Goal: Task Accomplishment & Management: Complete application form

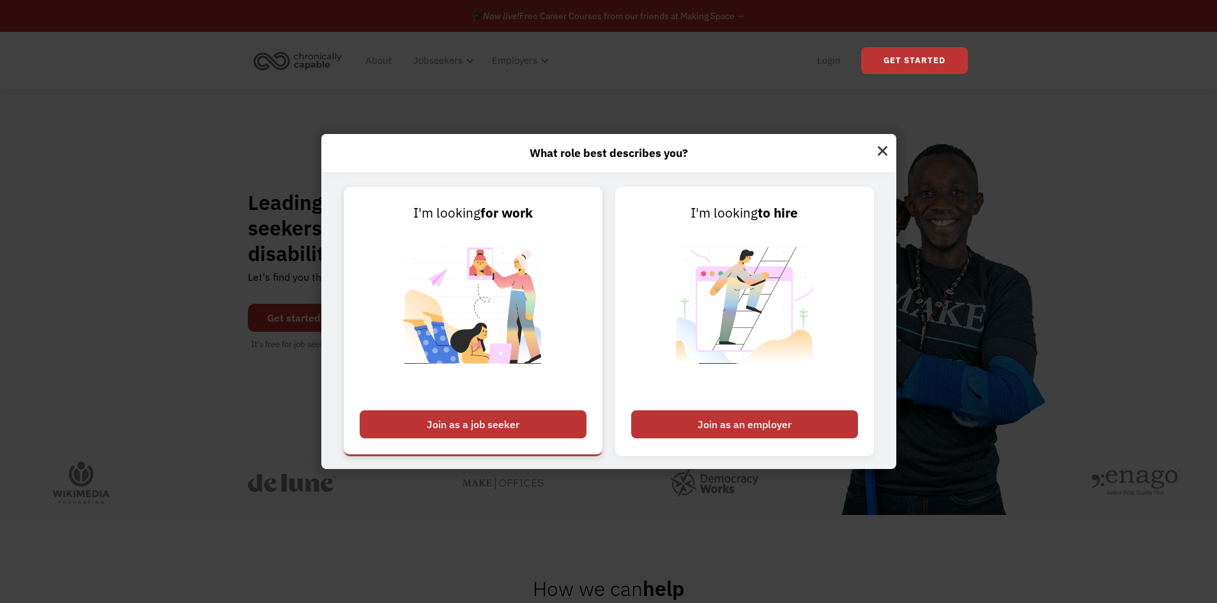
click at [504, 431] on div "Join as a job seeker" at bounding box center [473, 425] width 227 height 28
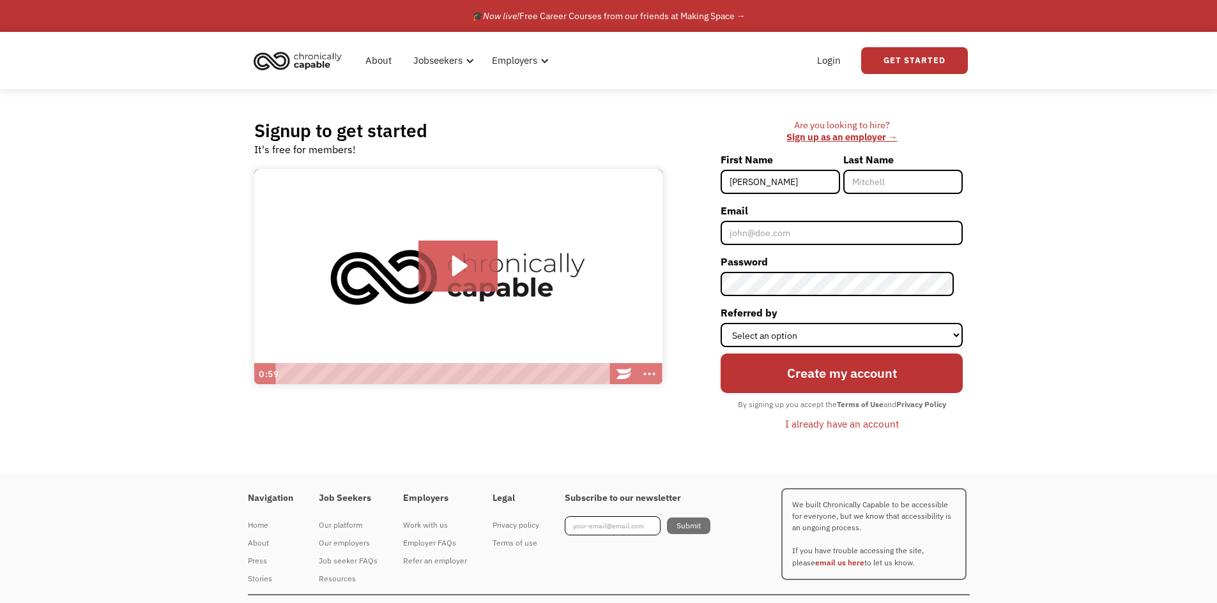
type input "[PERSON_NAME]"
type input "[EMAIL_ADDRESS][PERSON_NAME][PERSON_NAME][DOMAIN_NAME]"
click at [717, 285] on div "Are you looking to hire? ‍ Sign up as an employer → First Name [PERSON_NAME] La…" at bounding box center [819, 281] width 288 height 324
click at [786, 335] on select "Select an option Instagram Facebook Twitter Search Engine News Article Word of …" at bounding box center [841, 335] width 242 height 24
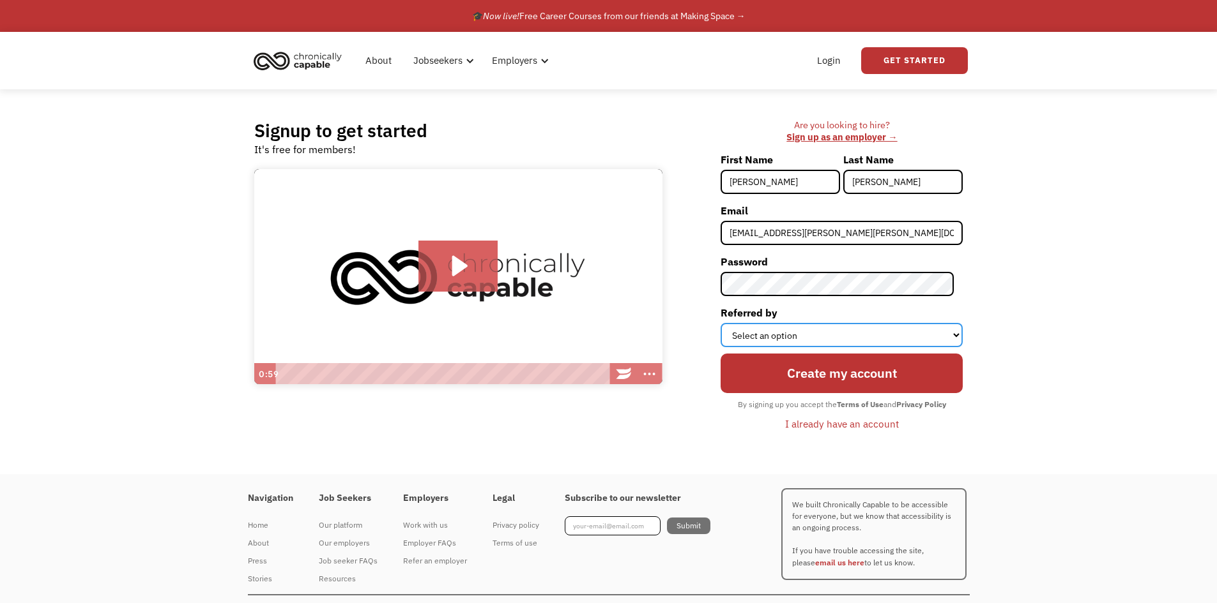
select select "Other"
click at [729, 323] on select "Select an option Instagram Facebook Twitter Search Engine News Article Word of …" at bounding box center [841, 335] width 242 height 24
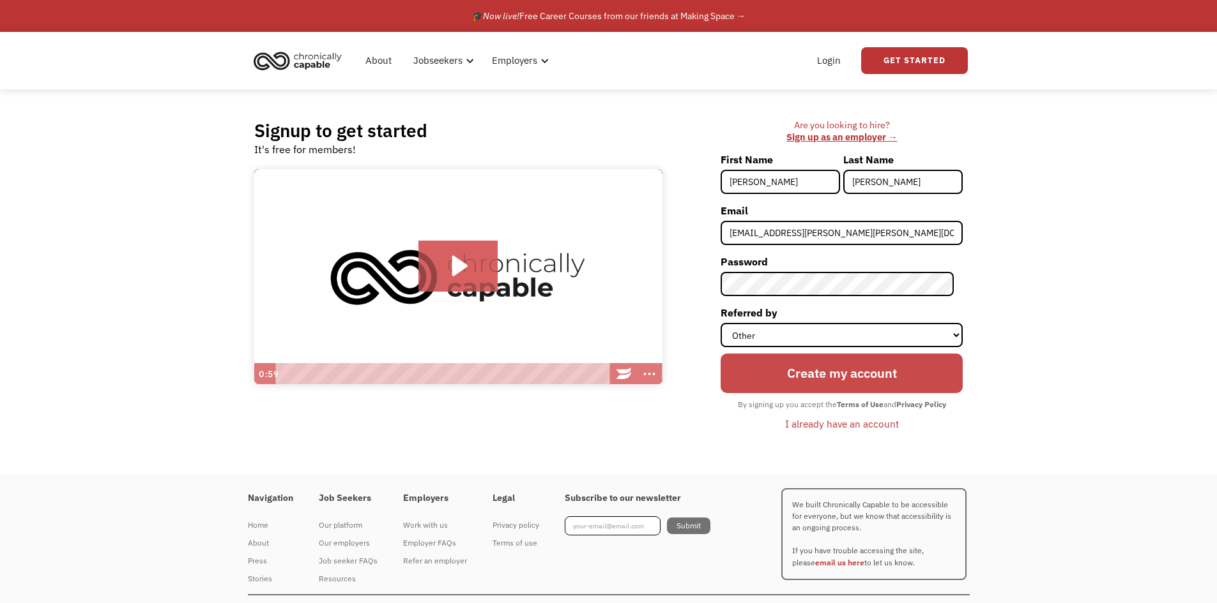
click at [863, 381] on input "Create my account" at bounding box center [841, 374] width 242 height 40
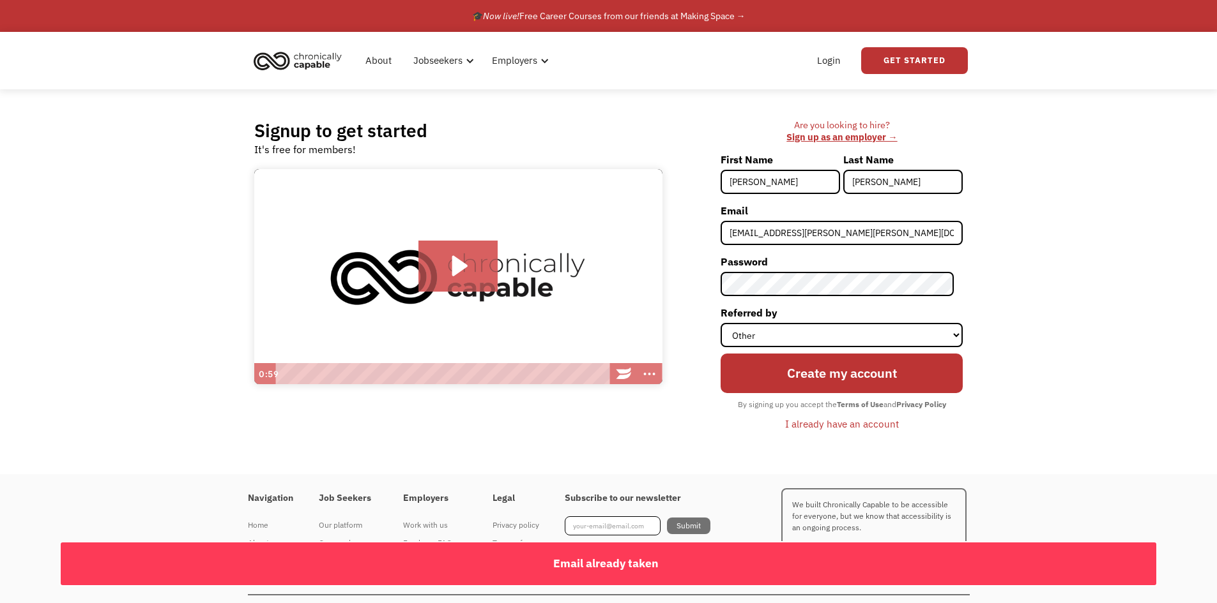
scroll to position [26, 0]
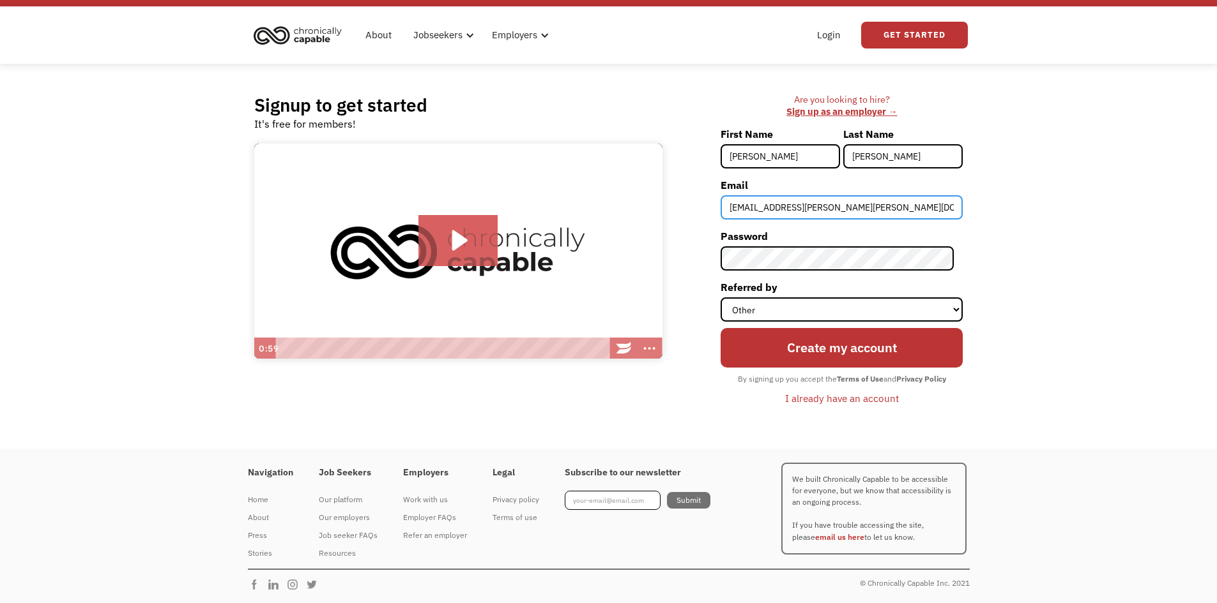
click at [902, 205] on input "[EMAIL_ADDRESS][PERSON_NAME][PERSON_NAME][DOMAIN_NAME]" at bounding box center [841, 207] width 242 height 24
click at [830, 42] on link "Login" at bounding box center [828, 35] width 39 height 41
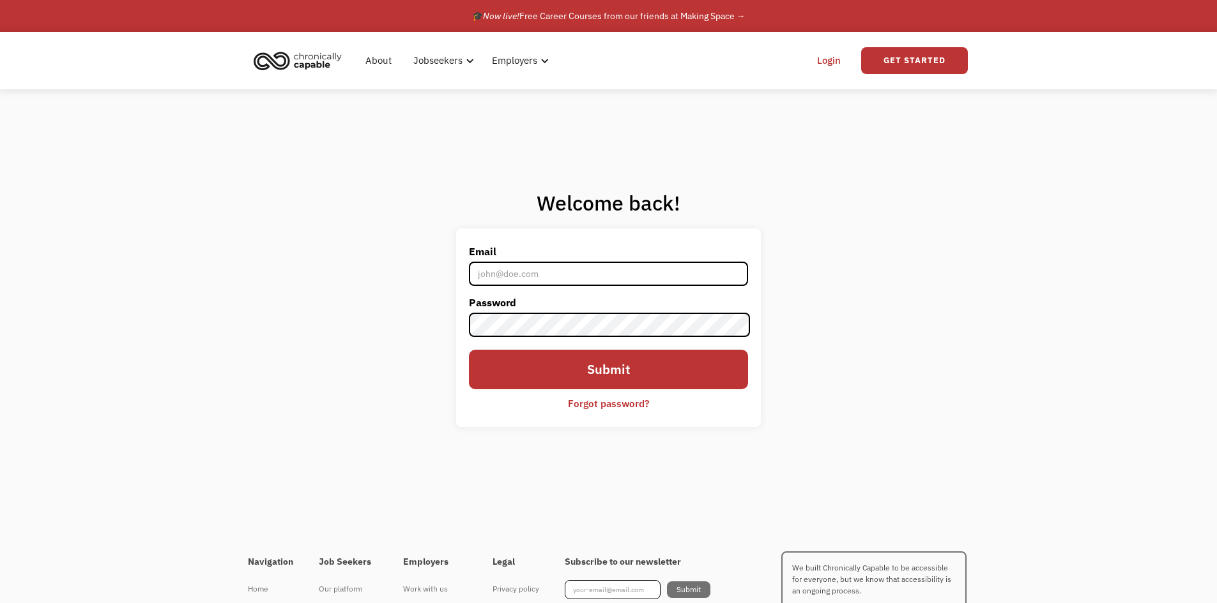
click at [531, 281] on input "Email" at bounding box center [608, 274] width 278 height 24
type input "[EMAIL_ADDRESS][PERSON_NAME][PERSON_NAME][DOMAIN_NAME]"
click at [607, 406] on div "Forgot password?" at bounding box center [608, 403] width 81 height 15
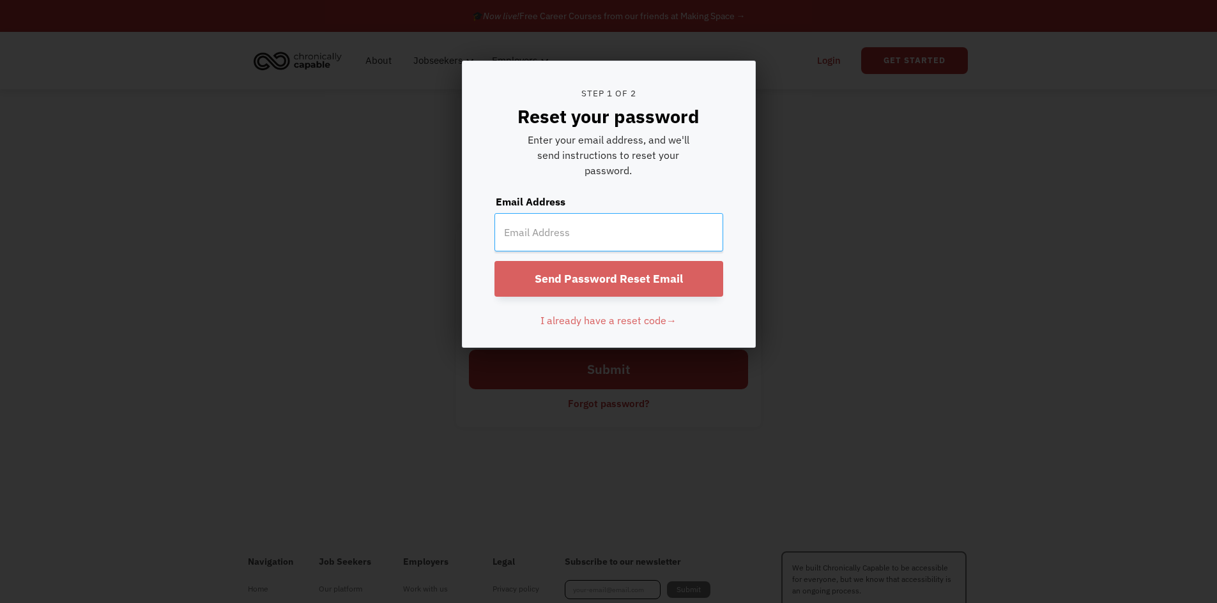
click at [648, 238] on input "email" at bounding box center [608, 232] width 229 height 38
click at [645, 283] on input "Send Password Reset Email" at bounding box center [608, 279] width 229 height 36
drag, startPoint x: 629, startPoint y: 231, endPoint x: 594, endPoint y: 230, distance: 35.1
click at [594, 230] on input "ha.[PERSON_NAME],[PERSON_NAME][EMAIL_ADDRESS][DOMAIN_NAME]" at bounding box center [608, 232] width 229 height 38
click at [494, 261] on input "Send Password Reset Email" at bounding box center [608, 279] width 229 height 36
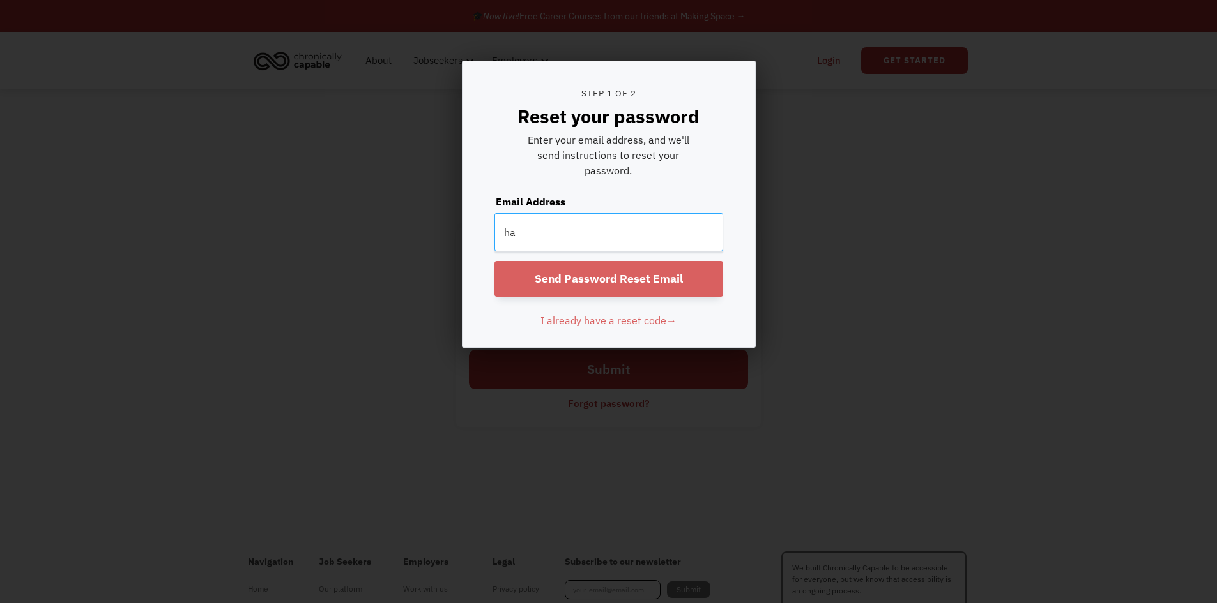
type input "h"
type input "[EMAIL_ADDRESS][PERSON_NAME][PERSON_NAME][DOMAIN_NAME]"
click at [644, 283] on input "Send Password Reset Email" at bounding box center [608, 279] width 229 height 36
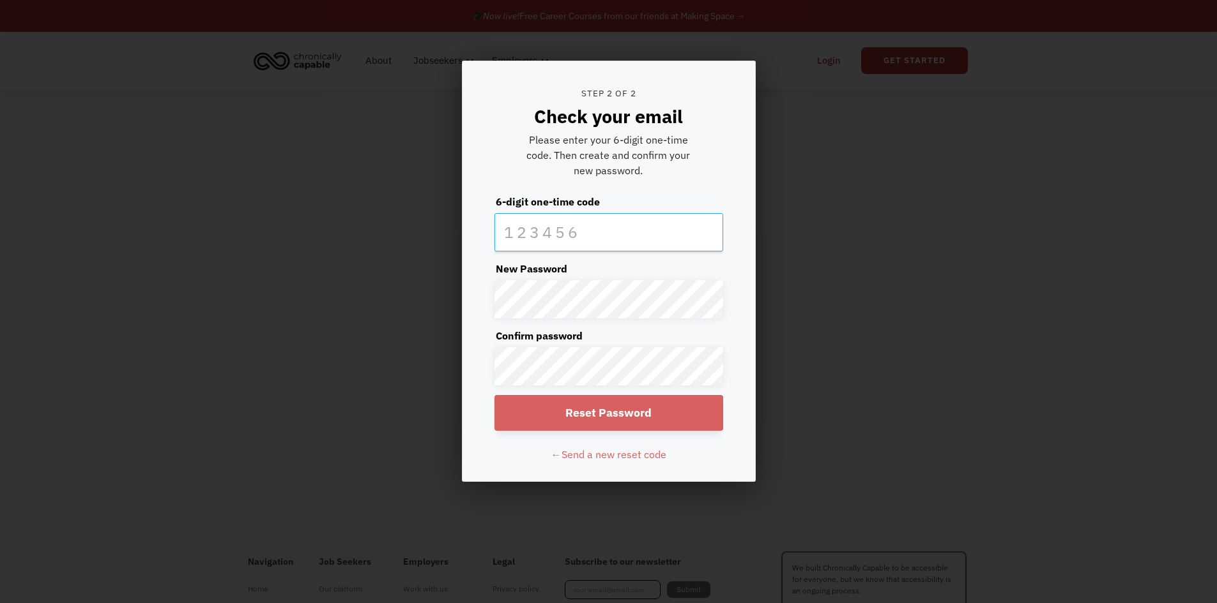
click at [612, 236] on input "text" at bounding box center [608, 232] width 229 height 38
type input "575712"
click at [625, 418] on input "Reset Password" at bounding box center [608, 413] width 229 height 36
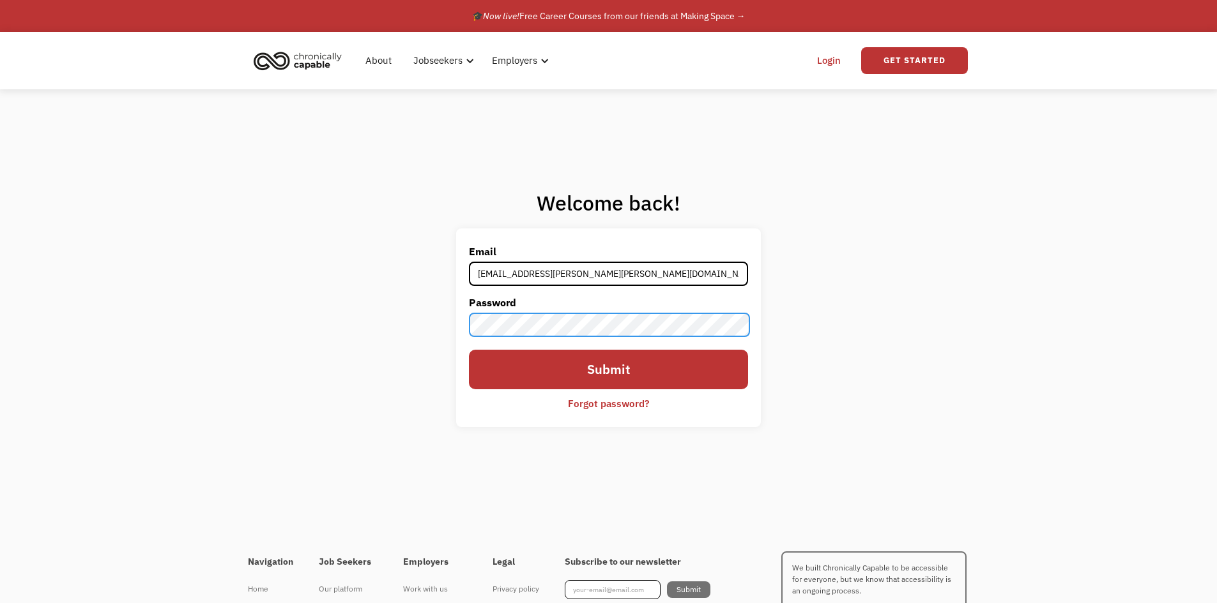
click at [469, 350] on input "Submit" at bounding box center [608, 370] width 278 height 40
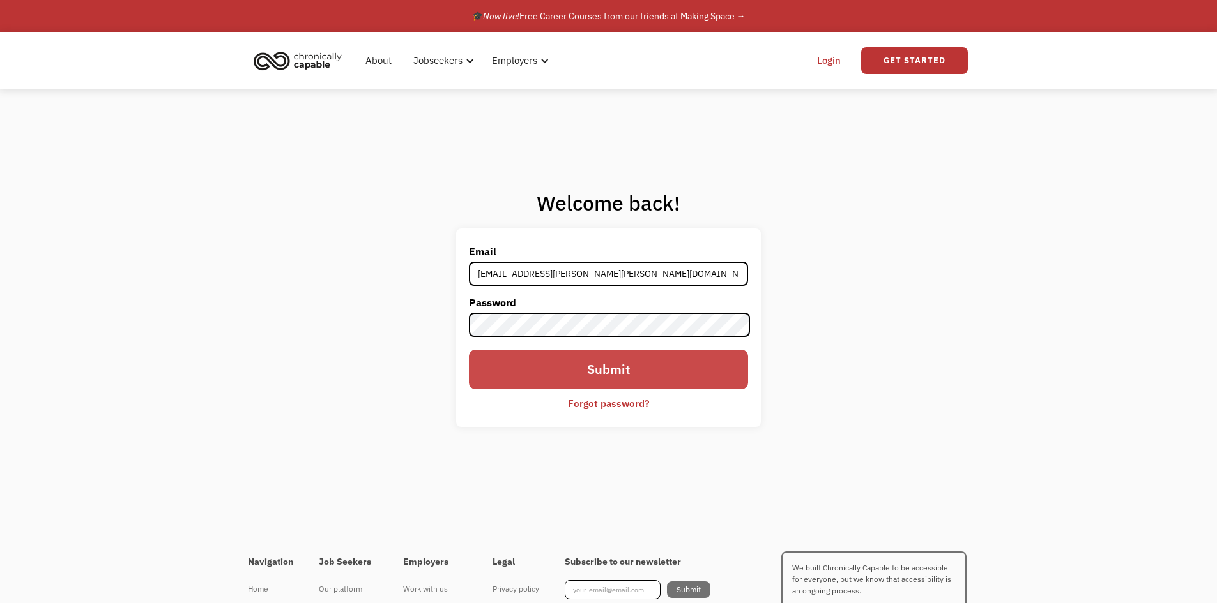
click at [653, 384] on input "Submit" at bounding box center [608, 370] width 278 height 40
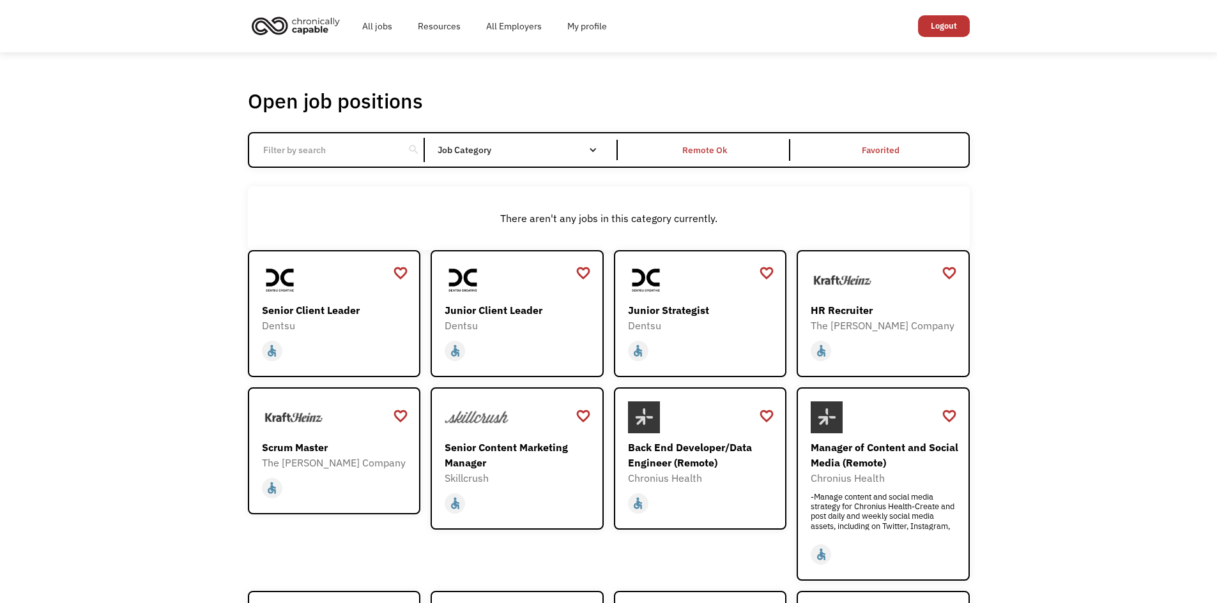
click at [363, 139] on input "Email Form" at bounding box center [326, 150] width 142 height 24
click at [373, 155] on input "Email Form" at bounding box center [326, 150] width 142 height 24
click at [736, 148] on div "Remote Ok" at bounding box center [705, 150] width 170 height 22
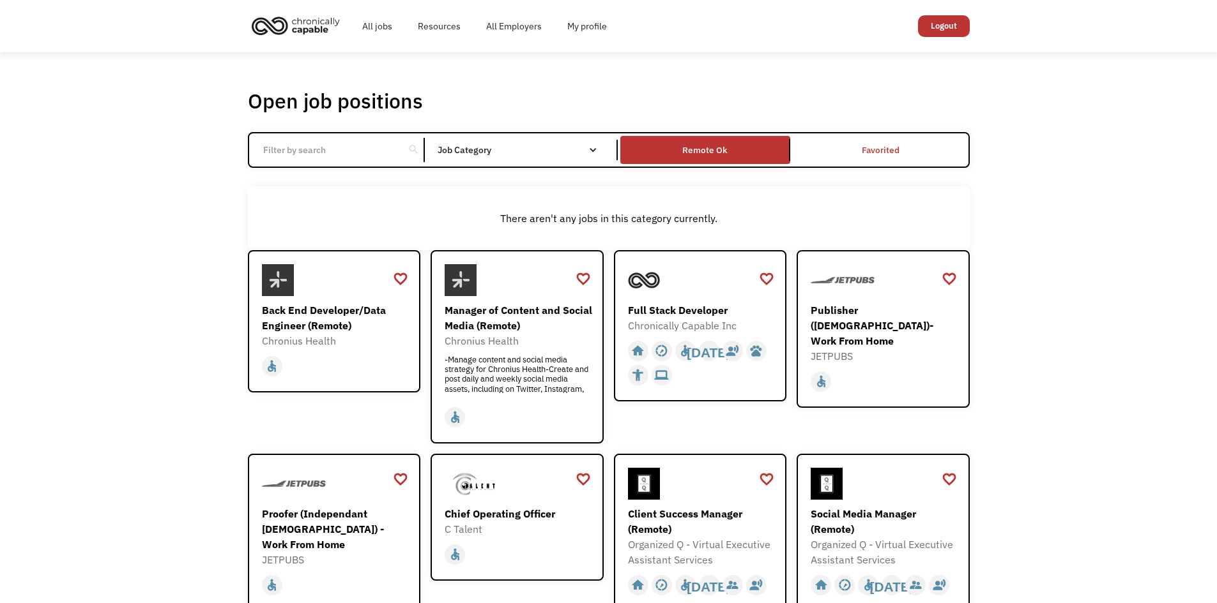
click at [352, 143] on input "Email Form" at bounding box center [326, 150] width 142 height 24
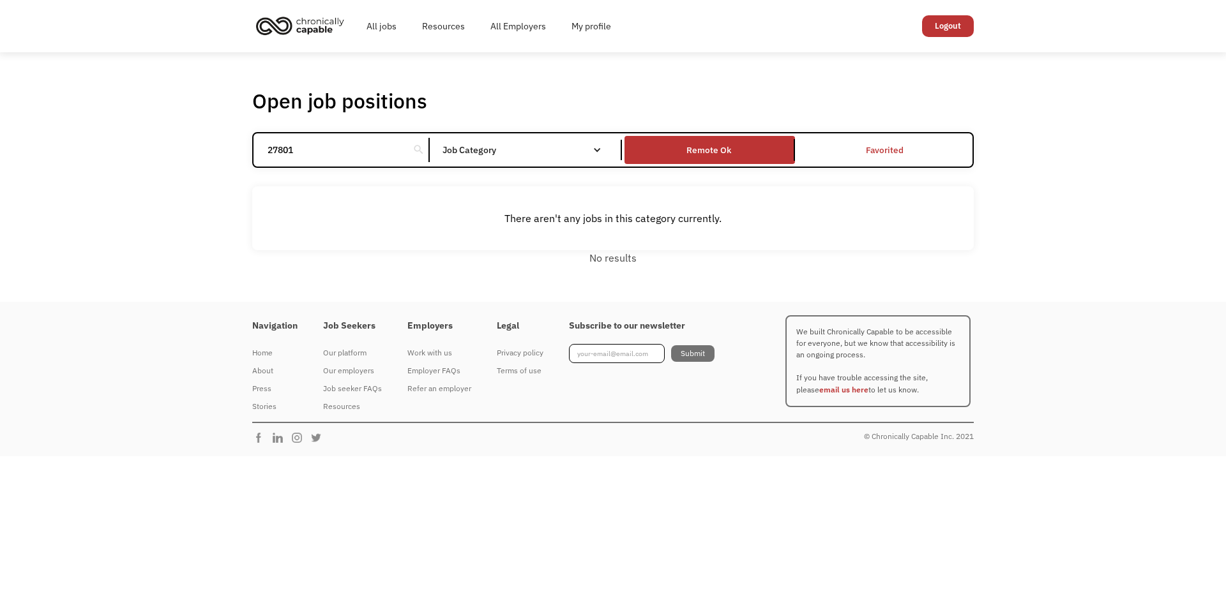
click input "Email Form" at bounding box center [0, 0] width 0 height 0
type input "2"
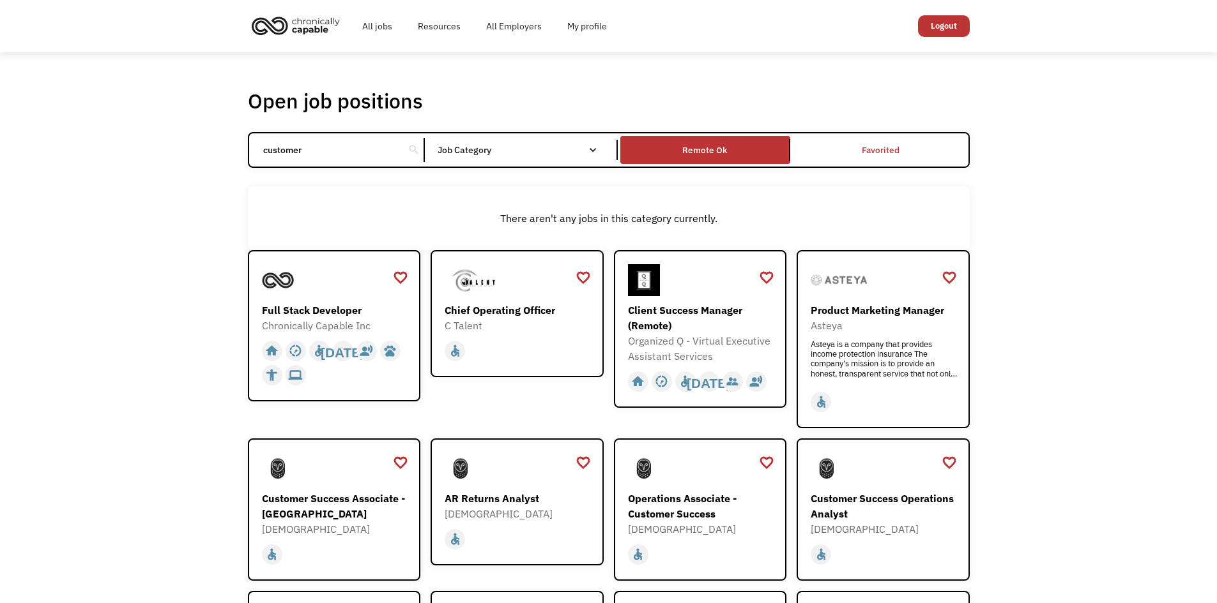
type input "customer"
click input "Email Form" at bounding box center [0, 0] width 0 height 0
drag, startPoint x: 352, startPoint y: 157, endPoint x: 263, endPoint y: 158, distance: 88.8
click at [263, 158] on input "customer" at bounding box center [326, 150] width 142 height 24
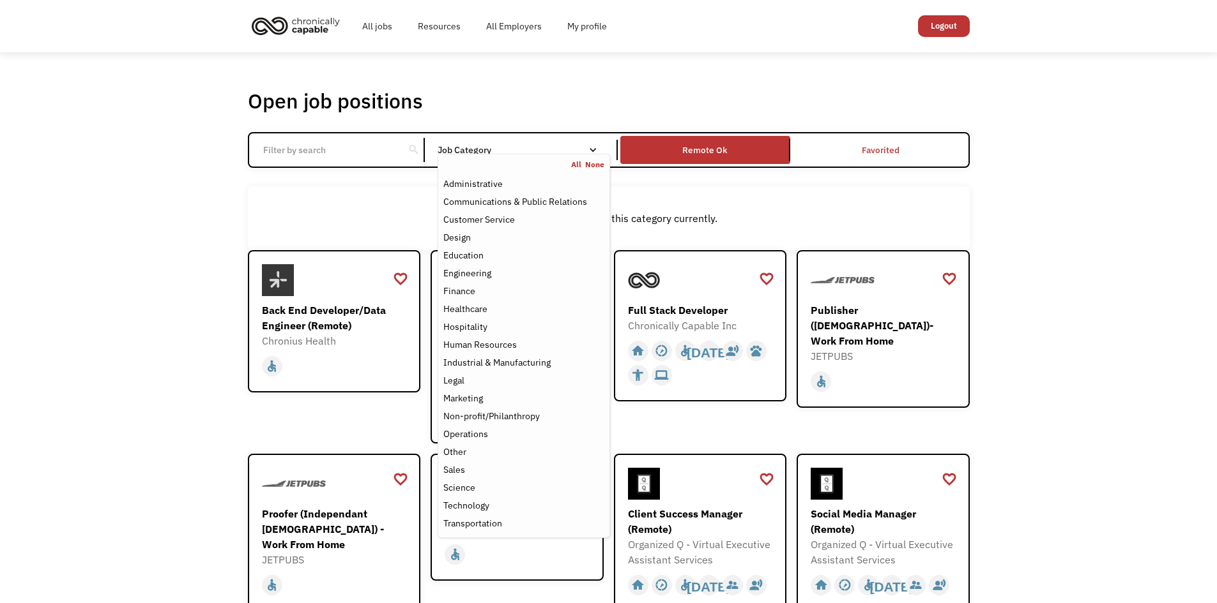
click at [592, 143] on div "Job Category" at bounding box center [523, 150] width 172 height 20
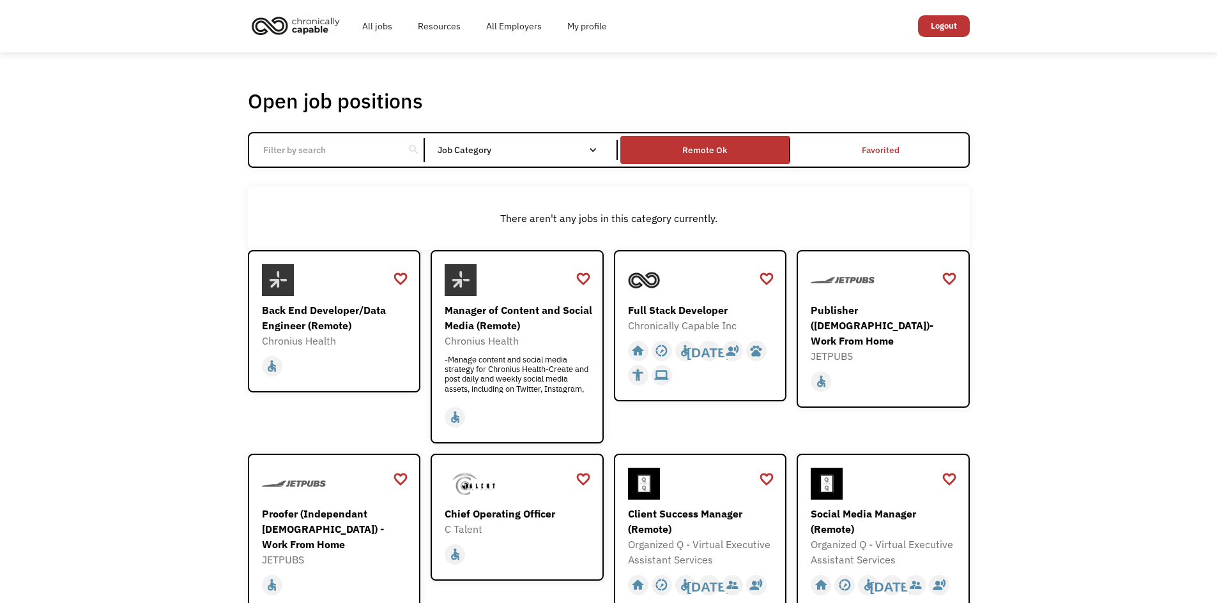
click at [591, 151] on div "Email Form" at bounding box center [592, 150] width 9 height 9
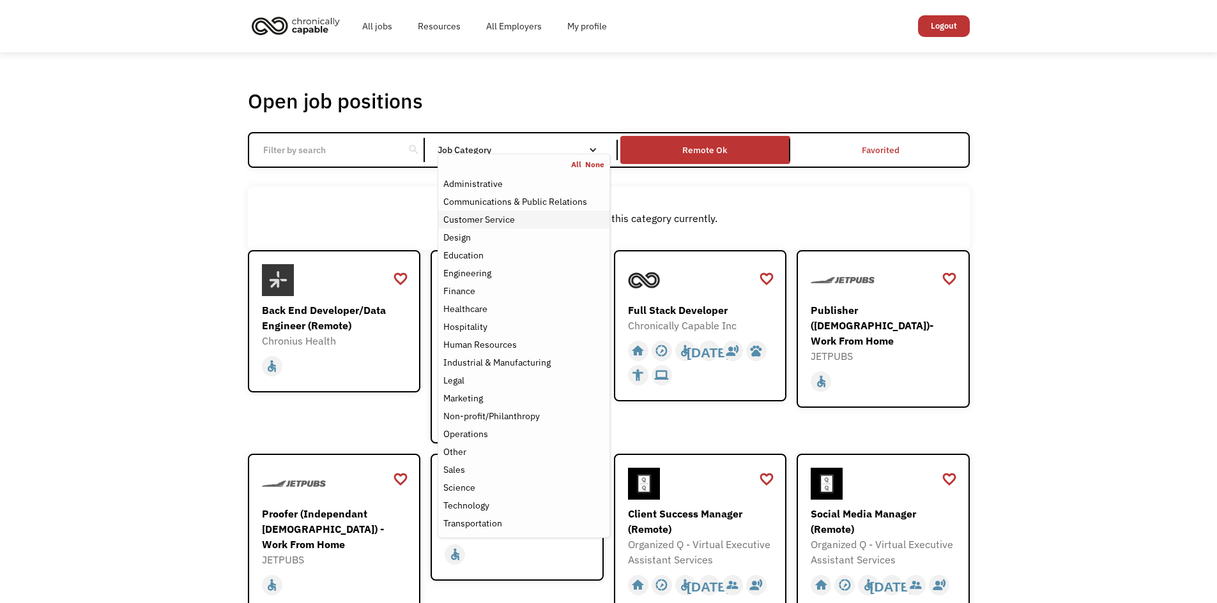
click at [520, 217] on div "Customer Service" at bounding box center [523, 219] width 160 height 15
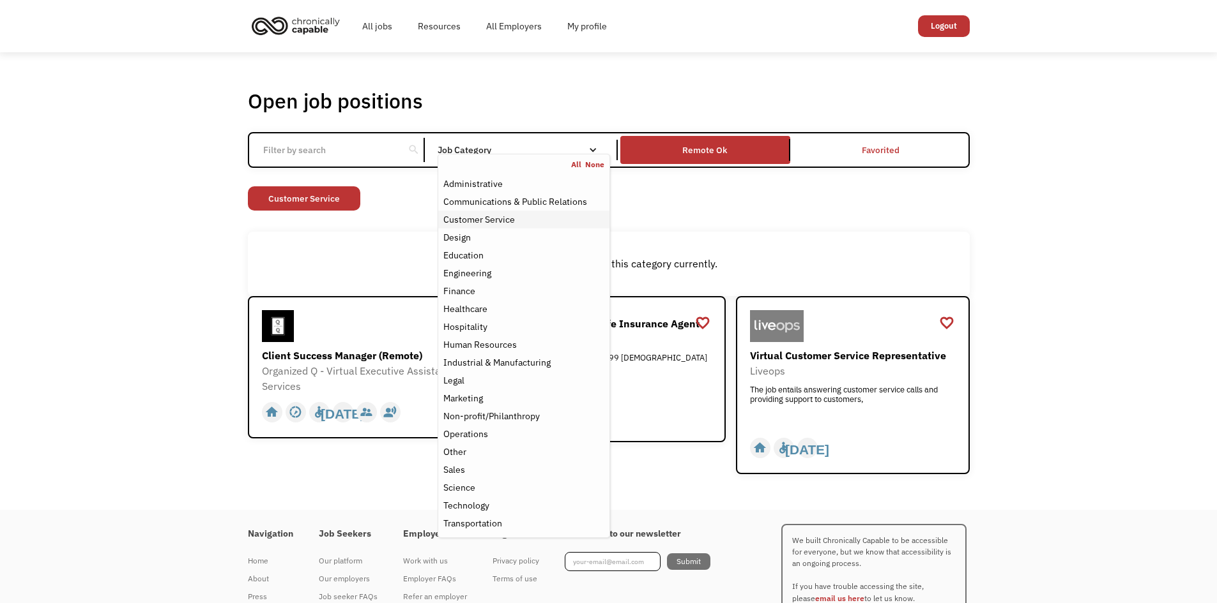
click at [520, 217] on div "Customer Service" at bounding box center [523, 219] width 160 height 15
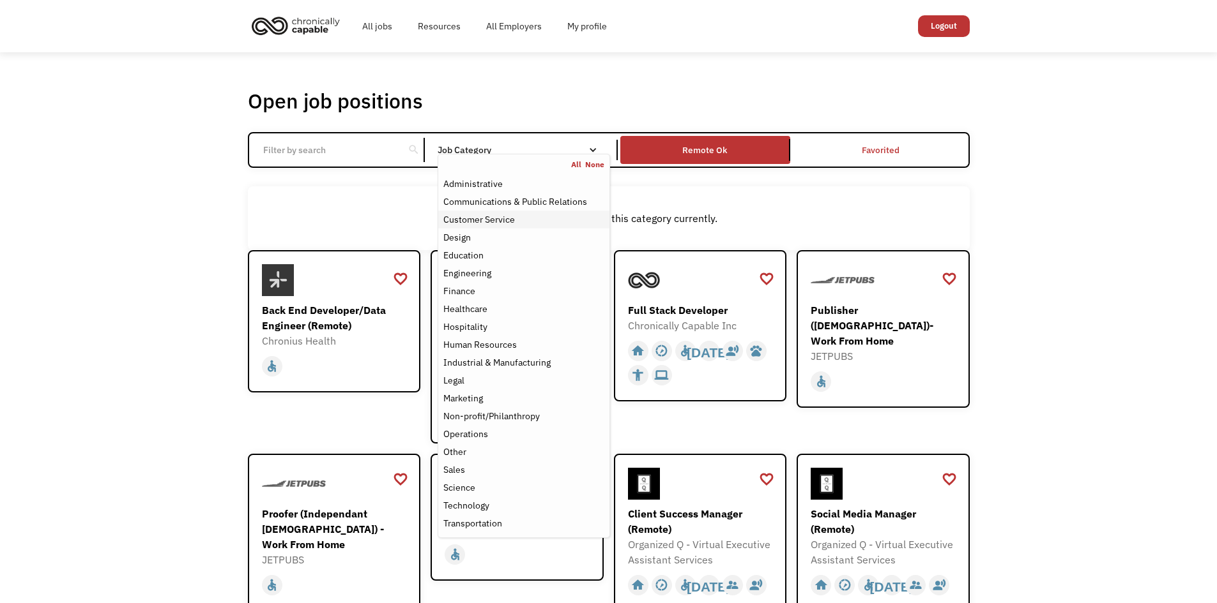
click at [507, 224] on div "Customer Service" at bounding box center [479, 219] width 72 height 15
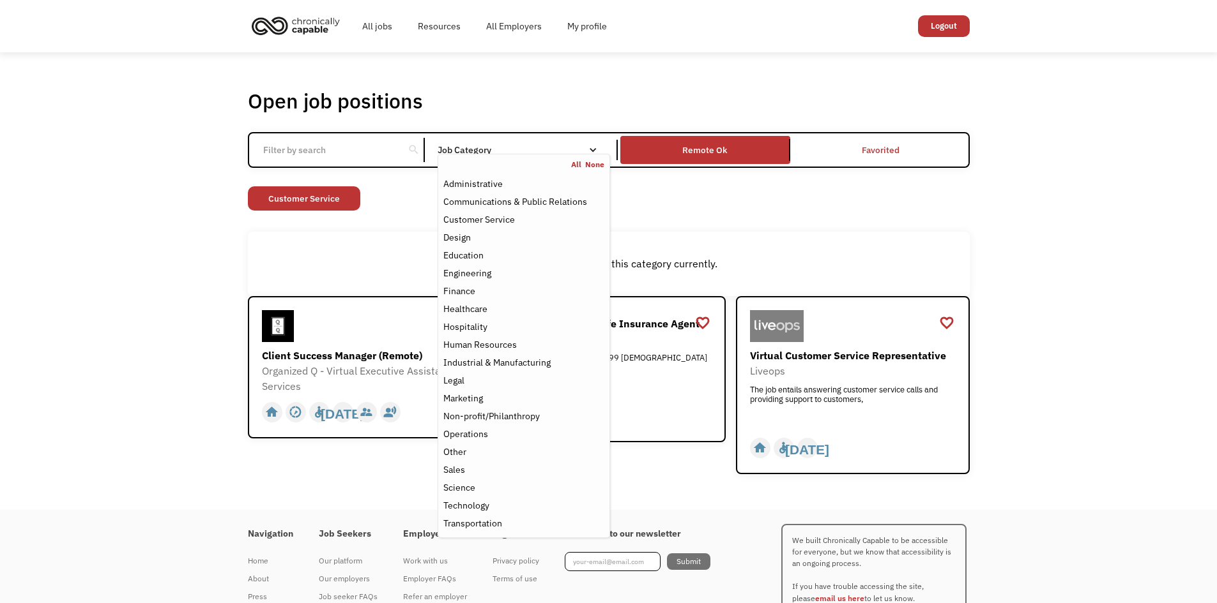
click at [174, 320] on div "Open job positions You have X liked items Search search Filter by category Admi…" at bounding box center [608, 281] width 1217 height 458
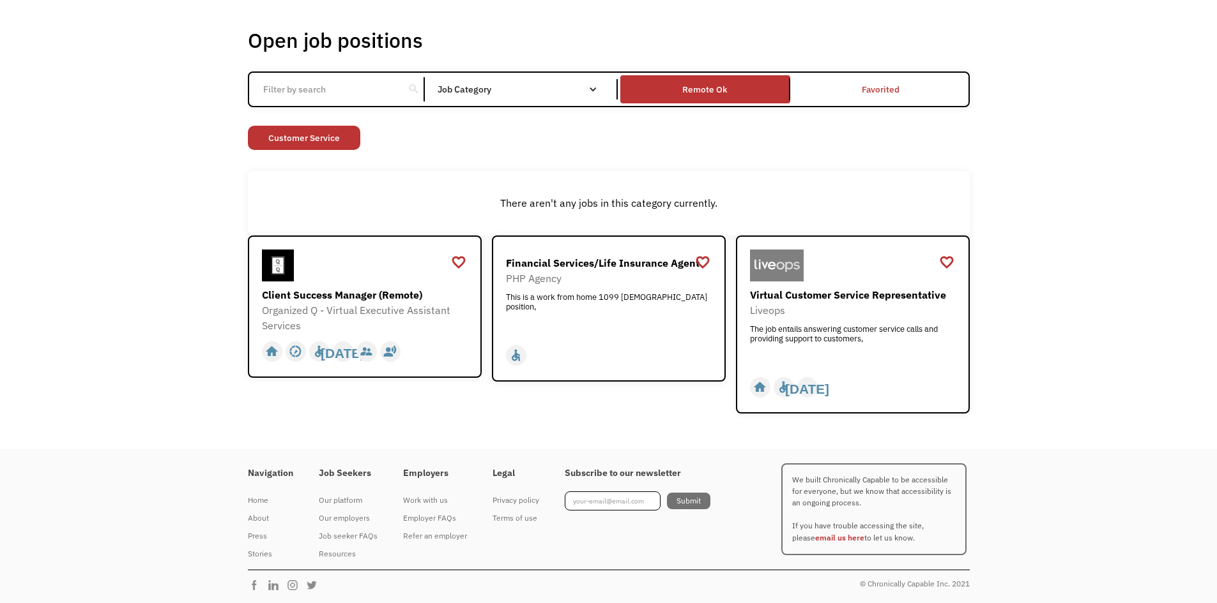
scroll to position [61, 0]
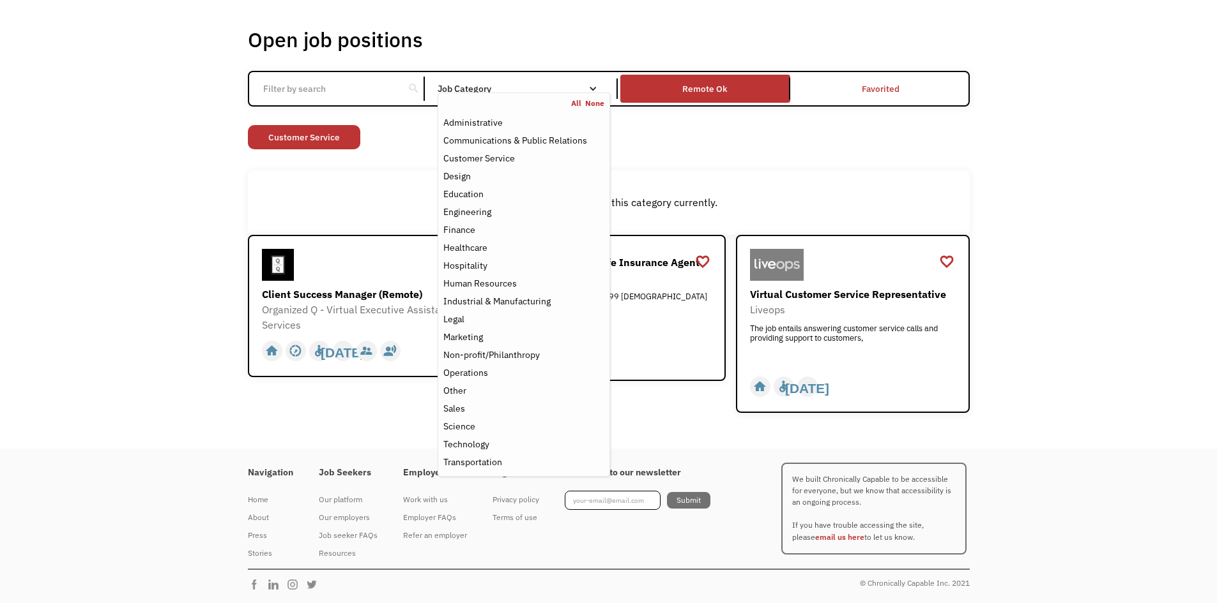
click at [534, 98] on div "All None" at bounding box center [523, 103] width 171 height 10
click at [506, 247] on div "Healthcare" at bounding box center [523, 247] width 160 height 15
click at [506, 269] on div "Hospitality" at bounding box center [523, 265] width 160 height 15
click at [510, 280] on div "Human Resources" at bounding box center [479, 283] width 73 height 15
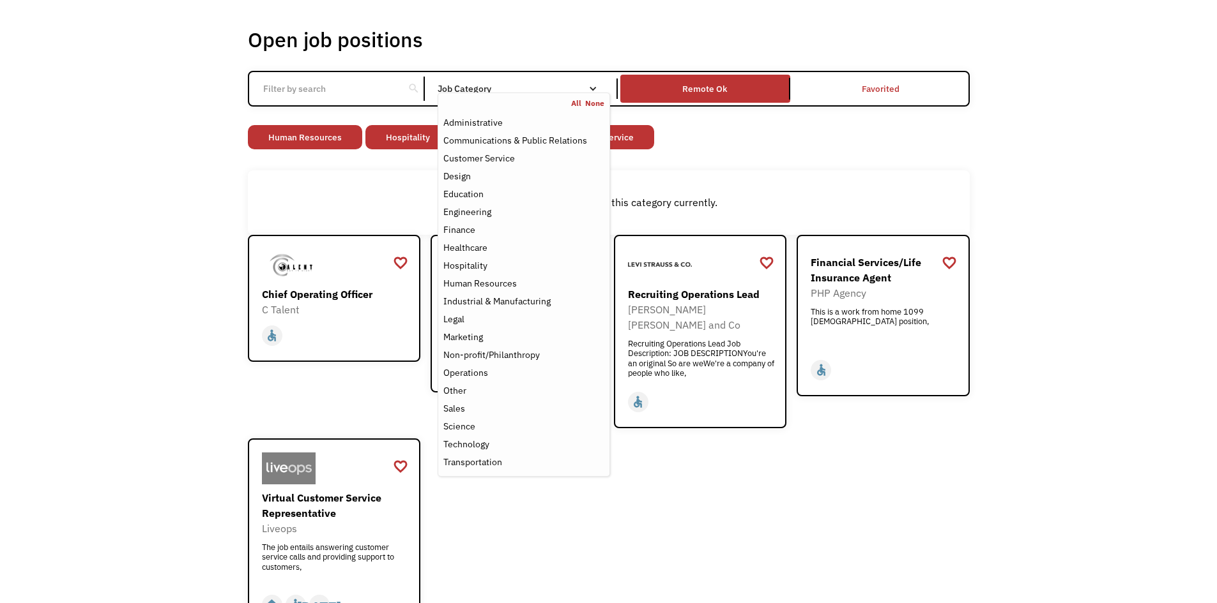
click at [158, 290] on div "Open job positions You have X liked items Search search Filter by category Admi…" at bounding box center [608, 329] width 1217 height 677
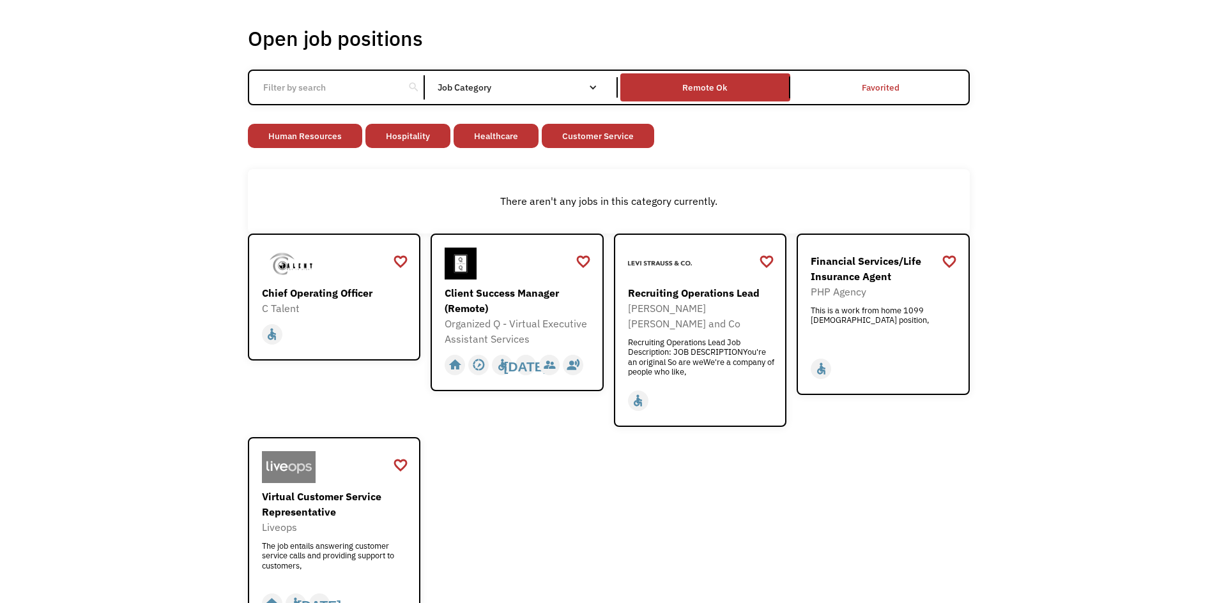
scroll to position [61, 0]
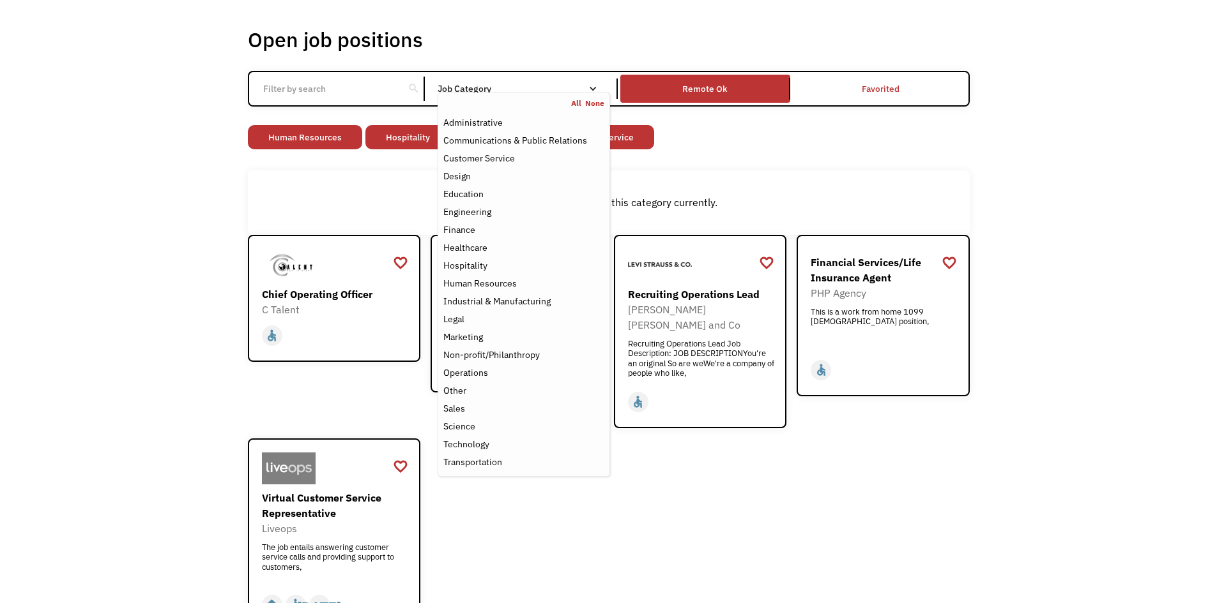
click at [594, 89] on div "Email Form" at bounding box center [592, 88] width 9 height 9
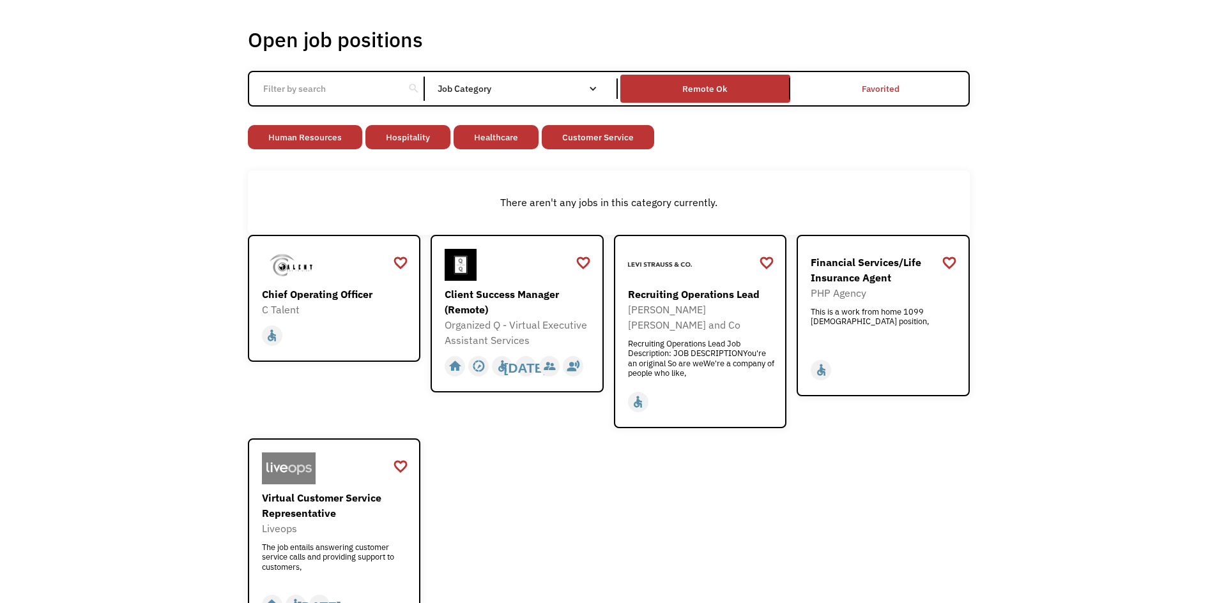
click at [589, 89] on div "Email Form" at bounding box center [592, 88] width 9 height 9
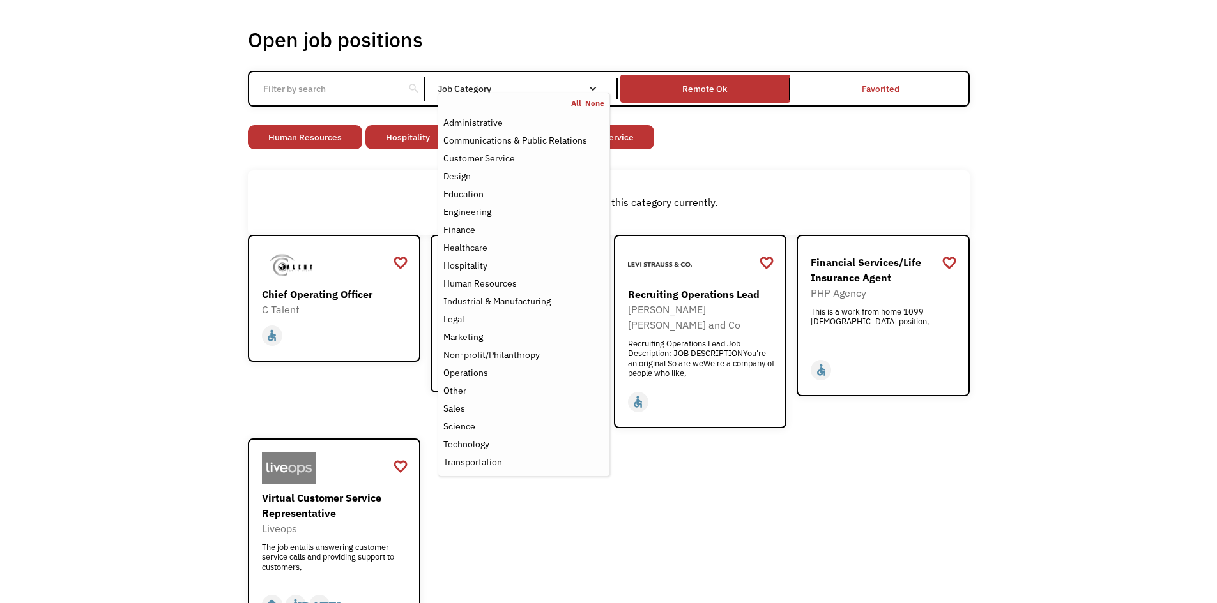
click at [575, 102] on link "All" at bounding box center [578, 103] width 14 height 10
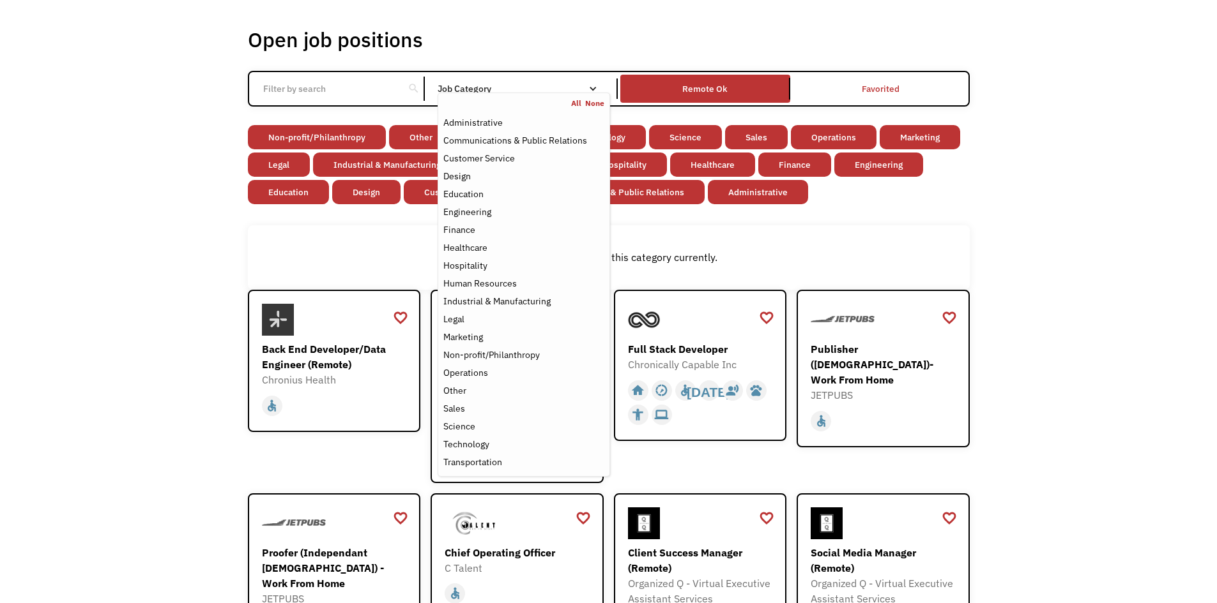
click at [575, 102] on link "All" at bounding box center [578, 103] width 14 height 10
click at [593, 104] on link "None" at bounding box center [594, 103] width 19 height 10
